Goal: Task Accomplishment & Management: Manage account settings

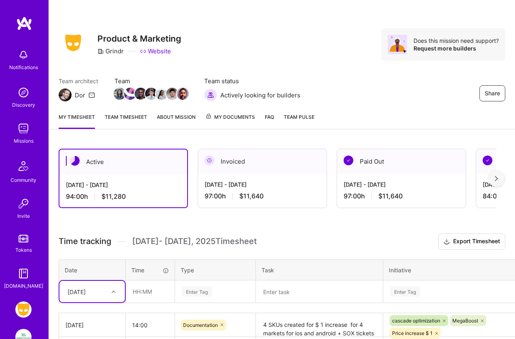
scroll to position [64, 0]
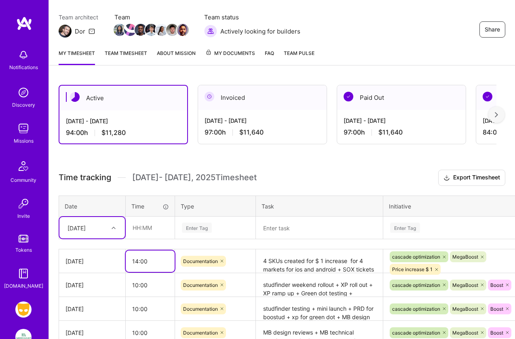
click at [139, 259] on input "14:00" at bounding box center [150, 261] width 49 height 21
type input "16:00"
click at [225, 159] on div "Active [DATE] - [DATE] 94:00 h $11,280 Invoiced [DATE] - [DATE] 97:00 h $11,640…" at bounding box center [282, 300] width 466 height 450
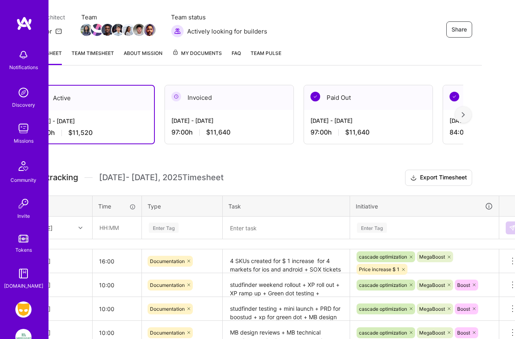
scroll to position [64, 44]
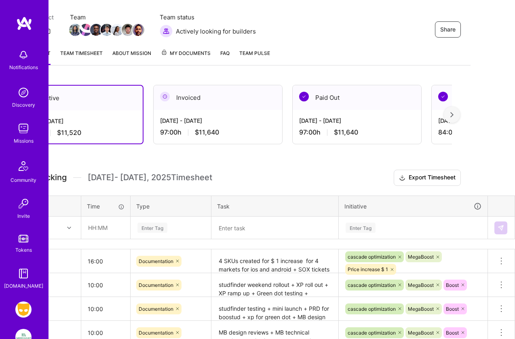
click at [274, 268] on textarea "4 SKUs created for $ 1 increase for 4 markets for ios and android + SOX tickets…" at bounding box center [274, 261] width 125 height 22
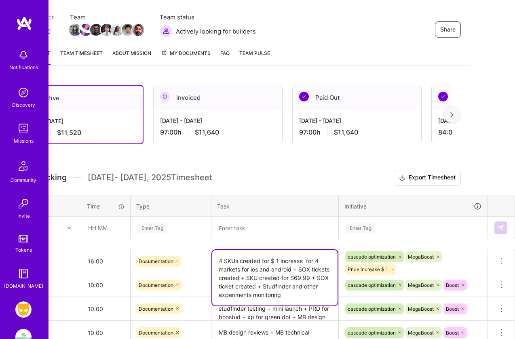
click at [295, 295] on textarea "4 SKUs created for $ 1 increase for 4 markets for ios and android + SOX tickets…" at bounding box center [274, 277] width 125 height 55
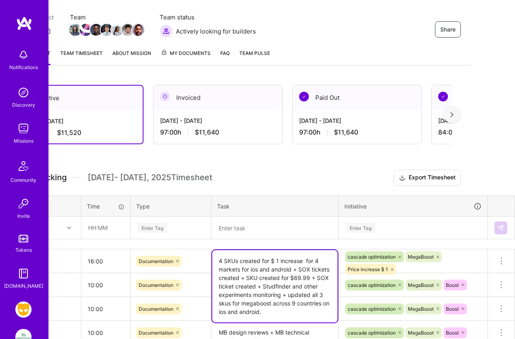
type textarea "4 SKUs created for $ 1 increase for 4 markets for ios and android + SOX tickets…"
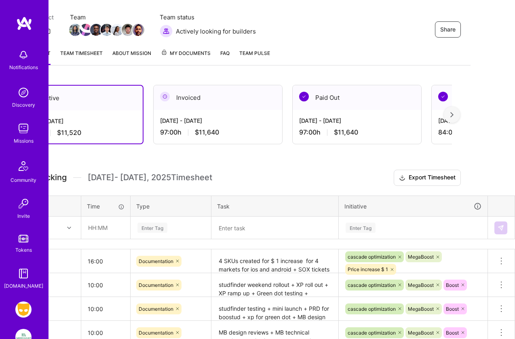
click at [321, 179] on h3 "Time tracking [DATE] - [DATE] Timesheet Export Timesheet" at bounding box center [237, 178] width 447 height 16
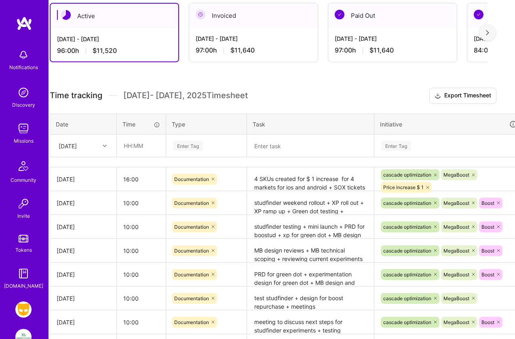
scroll to position [146, 0]
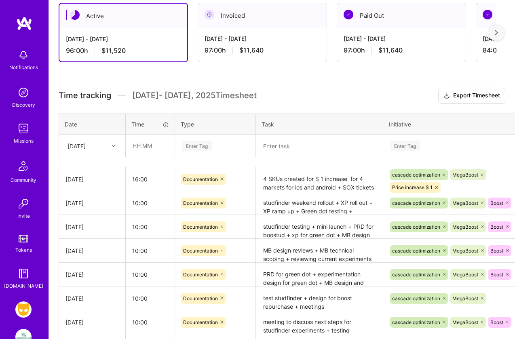
click at [115, 145] on icon at bounding box center [114, 146] width 4 height 4
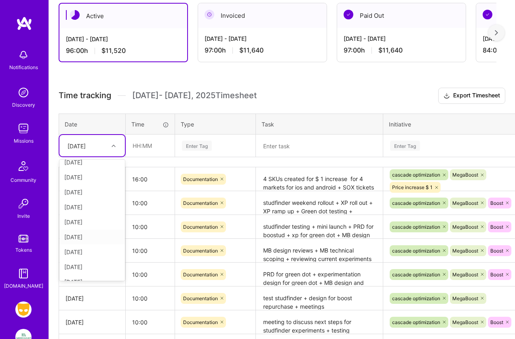
scroll to position [61, 0]
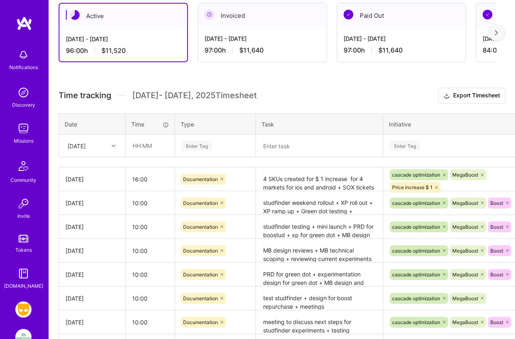
click at [102, 86] on div "Active [DATE] - [DATE] 96:00 h $11,520 Invoiced [DATE] - [DATE] 97:00 h $11,640…" at bounding box center [282, 218] width 466 height 450
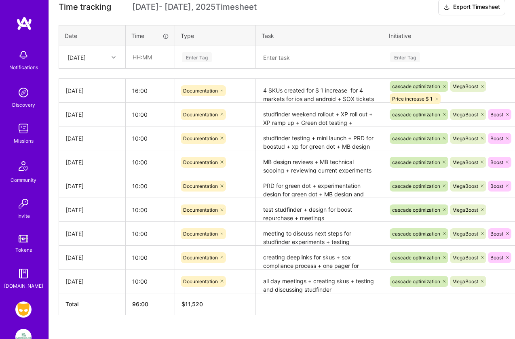
scroll to position [250, 0]
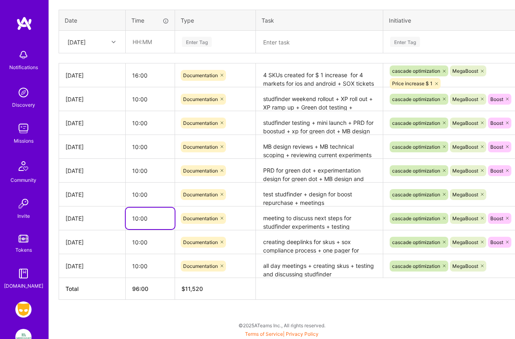
click at [137, 217] on input "10:00" at bounding box center [150, 218] width 49 height 21
type input "11:00"
click at [138, 169] on input "10:00" at bounding box center [150, 170] width 49 height 21
type input "11:00"
click at [137, 120] on input "10:00" at bounding box center [150, 122] width 49 height 21
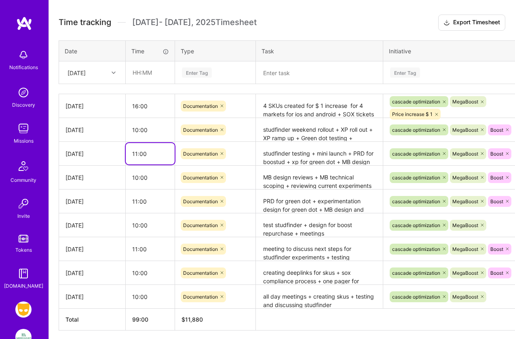
scroll to position [211, 0]
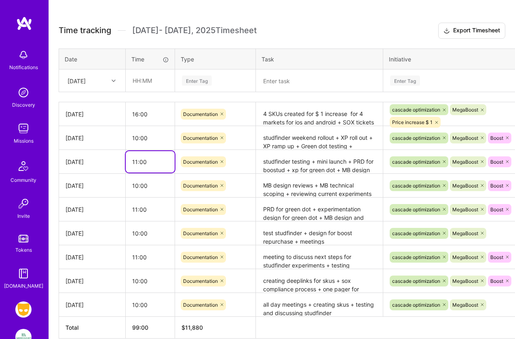
type input "11:00"
click at [268, 22] on div "Active [DATE] - [DATE] 98:00 h $11,760 Invoiced [DATE] - [DATE] 97:00 h $11,640…" at bounding box center [282, 153] width 466 height 450
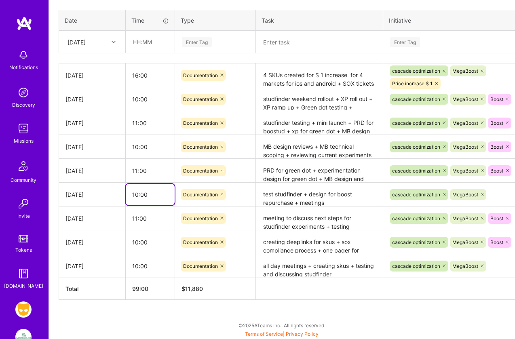
click at [137, 194] on input "10:00" at bounding box center [150, 194] width 49 height 21
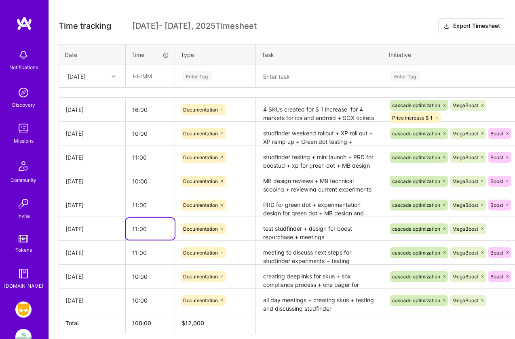
scroll to position [212, 0]
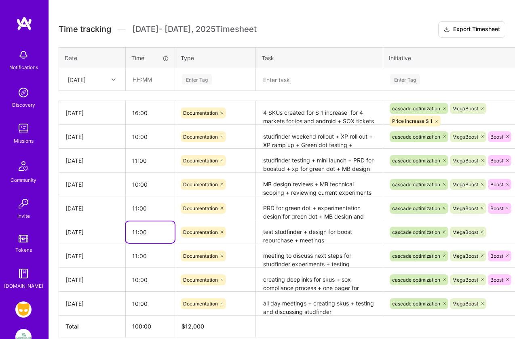
type input "11:00"
click at [276, 38] on div "Time tracking [DATE] - [DATE] Timesheet Export Timesheet Date Time Type Task In…" at bounding box center [282, 179] width 447 height 316
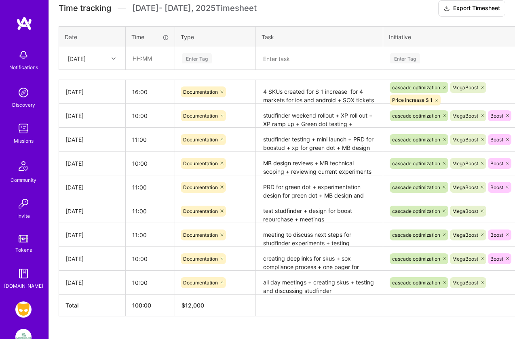
scroll to position [229, 0]
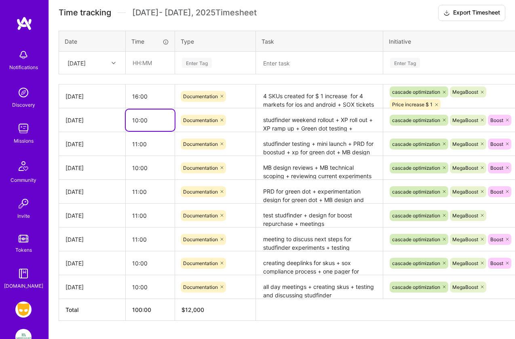
click at [137, 118] on input "10:00" at bounding box center [150, 120] width 49 height 21
type input "12:00"
click at [324, 14] on h3 "Time tracking [DATE] - [DATE] Timesheet Export Timesheet" at bounding box center [282, 13] width 447 height 16
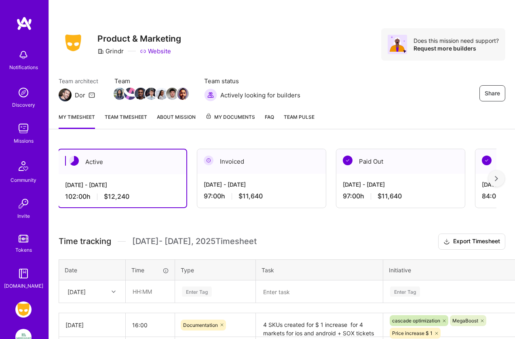
scroll to position [0, 0]
click at [76, 20] on div "Share Product & Marketing Grindr Website Does this mission need support? Reques…" at bounding box center [282, 53] width 466 height 106
